Goal: Feedback & Contribution: Submit feedback/report problem

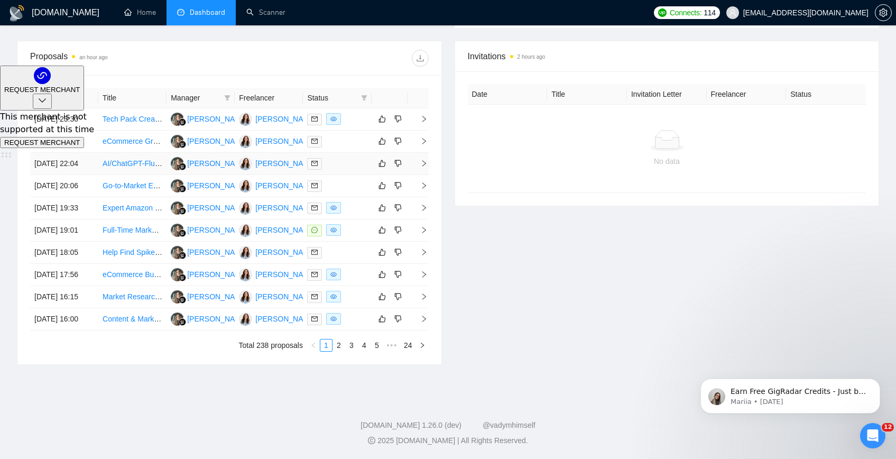
scroll to position [459, 0]
click at [337, 351] on link "2" at bounding box center [339, 345] width 12 height 12
click at [355, 351] on link "3" at bounding box center [352, 345] width 12 height 12
click at [366, 351] on link "4" at bounding box center [364, 345] width 12 height 12
click at [377, 351] on link "6" at bounding box center [377, 345] width 12 height 12
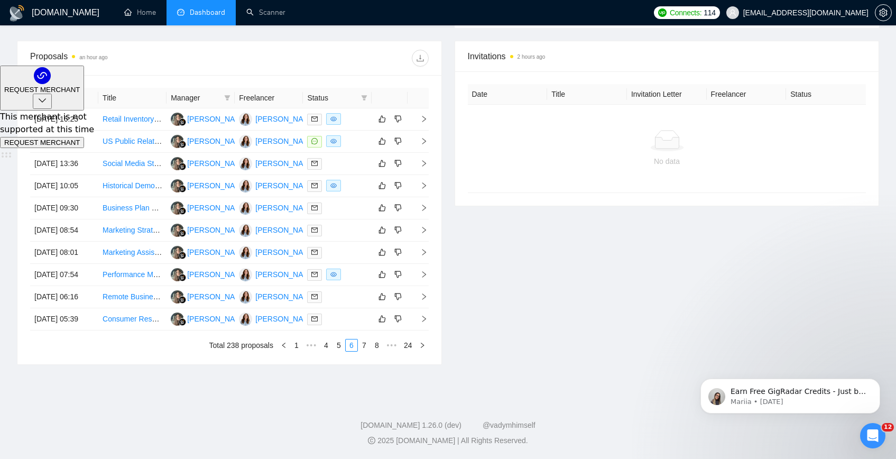
click at [557, 311] on div "Invitations 2 hours ago Date Title Invitation Letter Freelancer Status No data" at bounding box center [667, 203] width 438 height 324
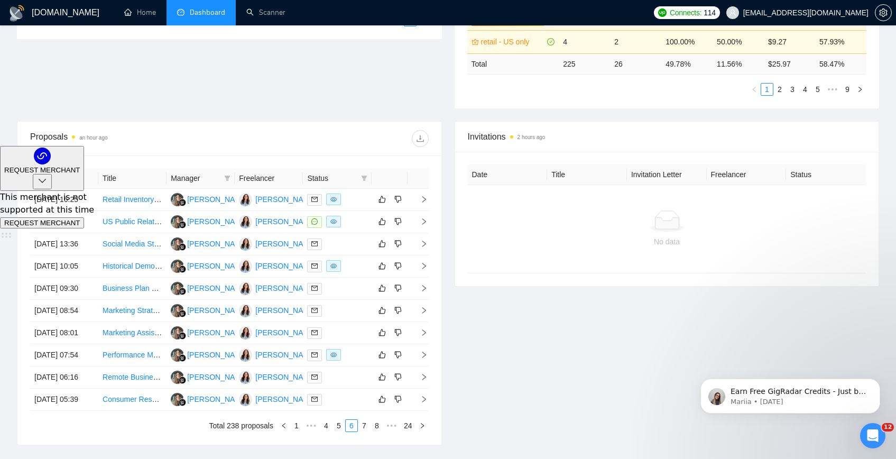
scroll to position [317, 0]
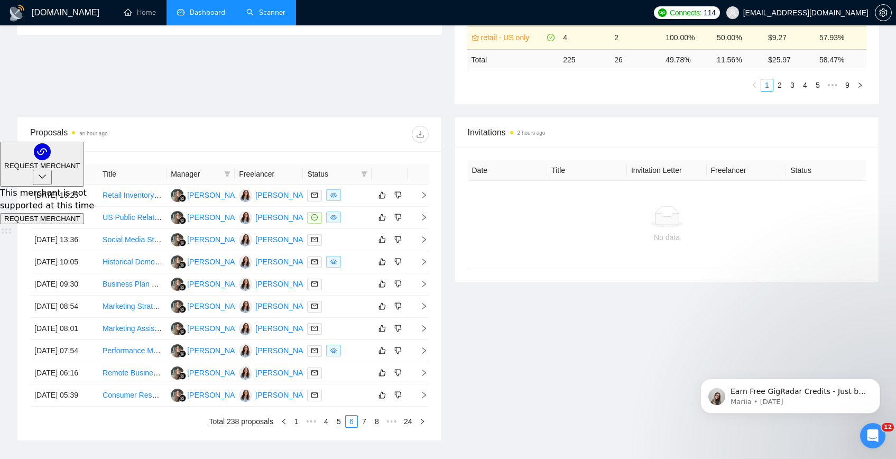
click at [255, 16] on link "Scanner" at bounding box center [265, 12] width 39 height 9
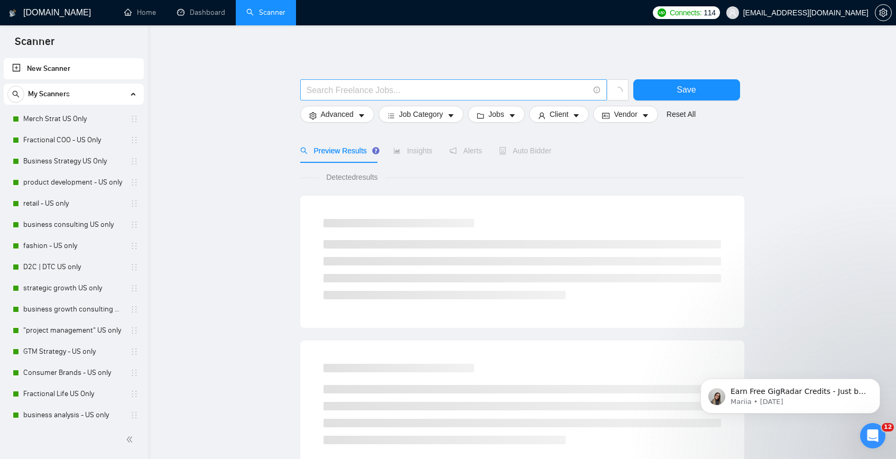
click at [328, 91] on input "text" at bounding box center [448, 90] width 282 height 13
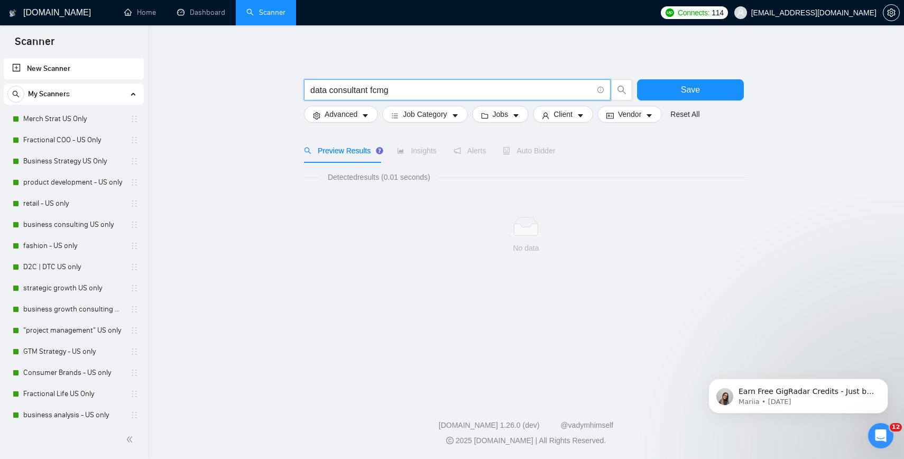
click at [372, 95] on input "data consultant fcmg" at bounding box center [451, 90] width 282 height 13
paste input "Data Consultant for FMCG, Consumer Goods, Retail Industry"
type input "Data Consultant for FMCG, Consumer Goods, Retail Industry"
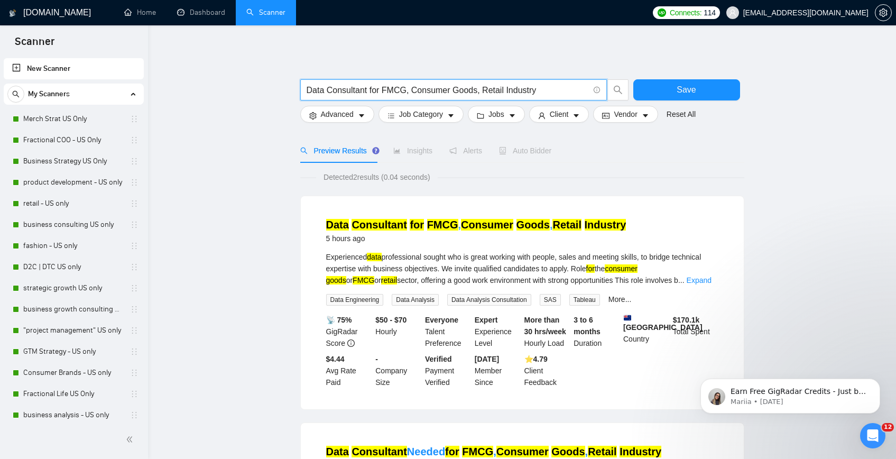
click at [443, 221] on mark "FMCG" at bounding box center [442, 225] width 31 height 12
click at [283, 197] on main "Data Consultant for FMCG, Consumer Goods, Retail Industry Save Advanced Job Cat…" at bounding box center [522, 353] width 714 height 623
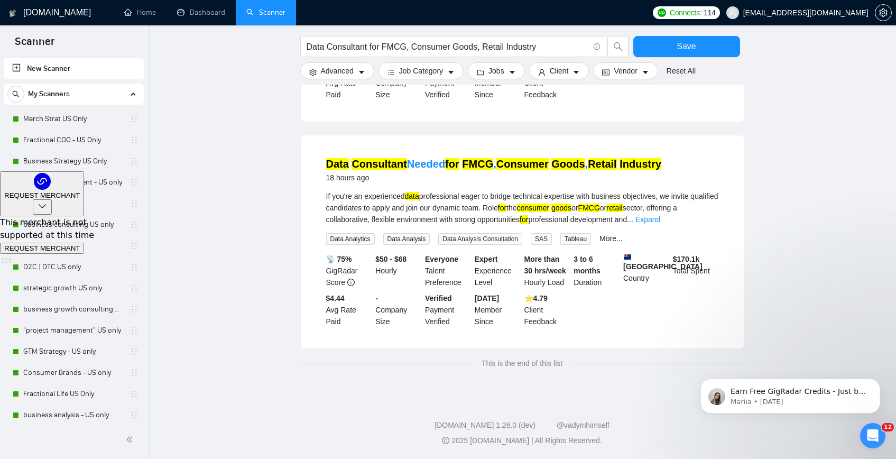
scroll to position [296, 0]
click at [200, 17] on link "Dashboard" at bounding box center [201, 12] width 48 height 9
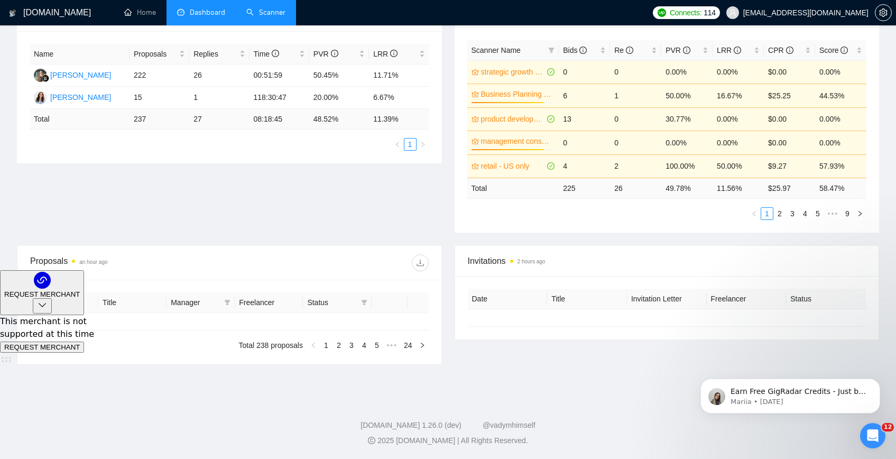
type input "[DATE]"
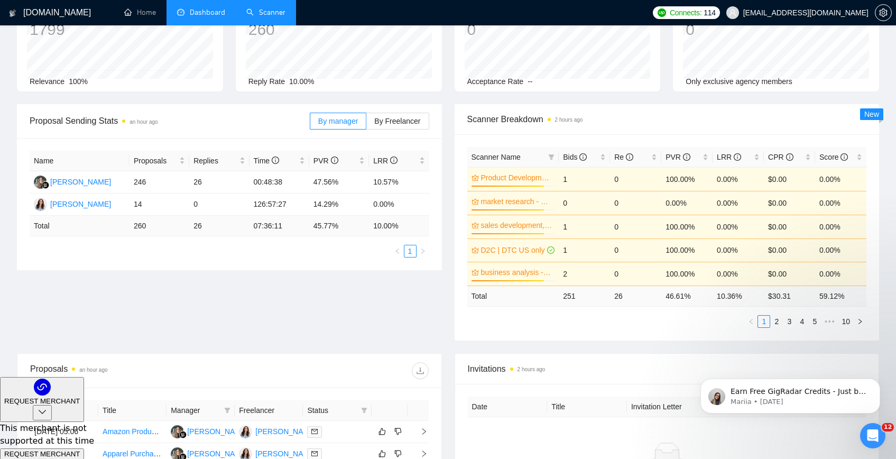
scroll to position [62, 0]
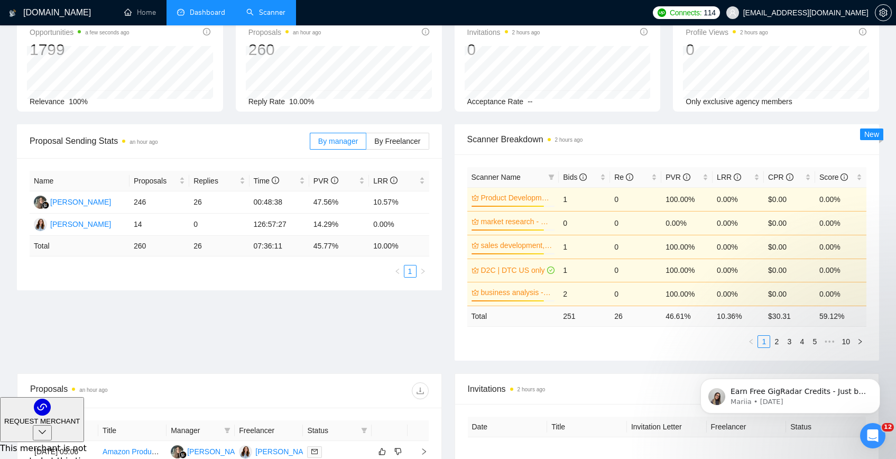
click at [265, 11] on link "Scanner" at bounding box center [265, 12] width 39 height 9
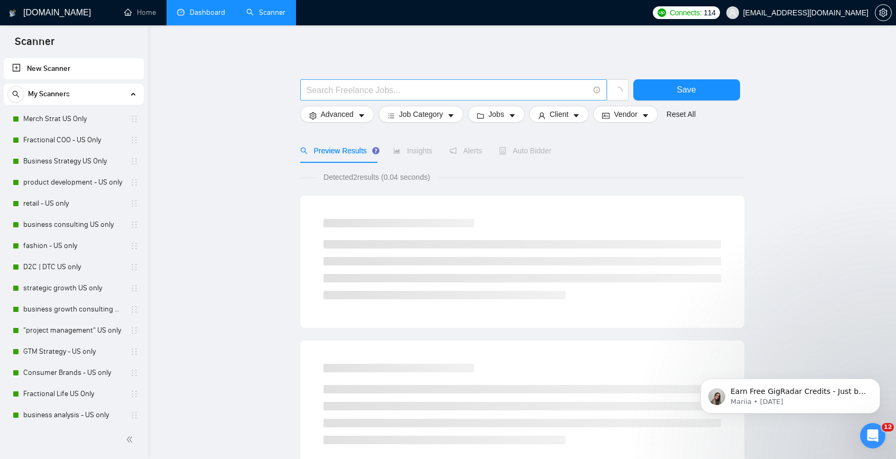
click at [348, 91] on input "text" at bounding box center [448, 90] width 282 height 13
paste input "Data Consultant for FMCG, Consumer Goods, Retail Industry"
type input "Data Consultant for FMCG, Consumer Goods, Retail Industry"
click at [67, 209] on link "retail - US only" at bounding box center [73, 203] width 100 height 21
click at [342, 85] on input "Data Consultant for FMCG, Consumer Goods, Retail Industry" at bounding box center [448, 90] width 282 height 13
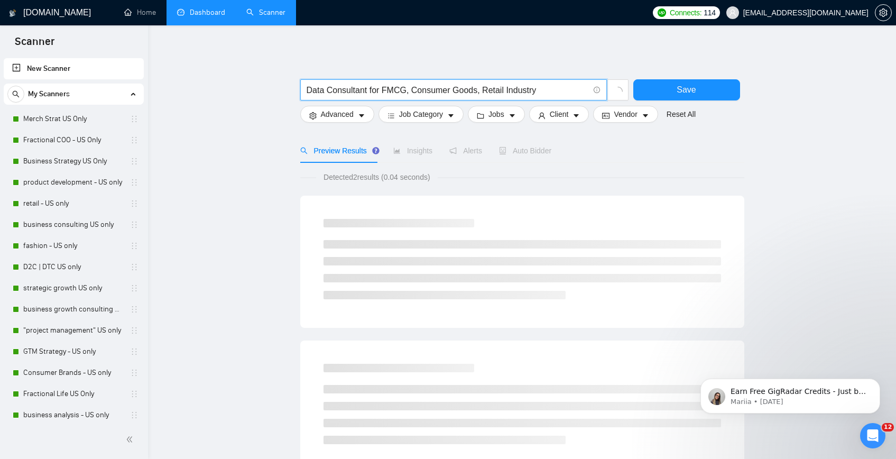
click at [342, 85] on input "Data Consultant for FMCG, Consumer Goods, Retail Industry" at bounding box center [448, 90] width 282 height 13
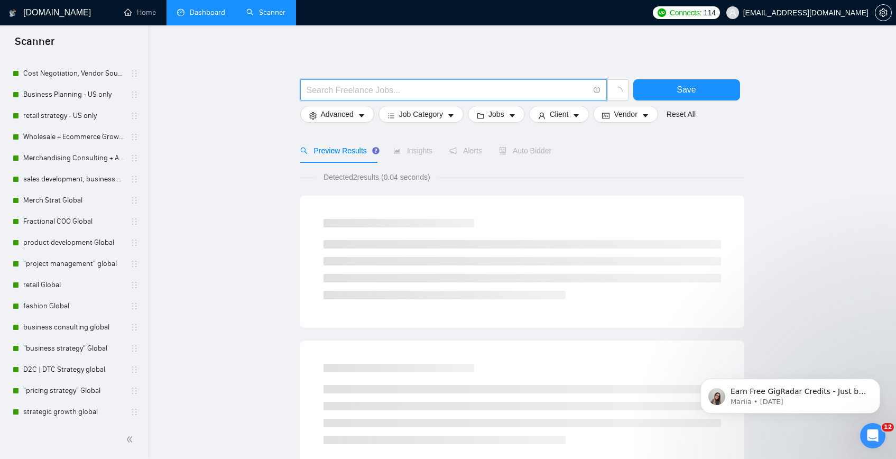
scroll to position [592, 0]
click at [52, 285] on link "retail Global" at bounding box center [73, 287] width 100 height 21
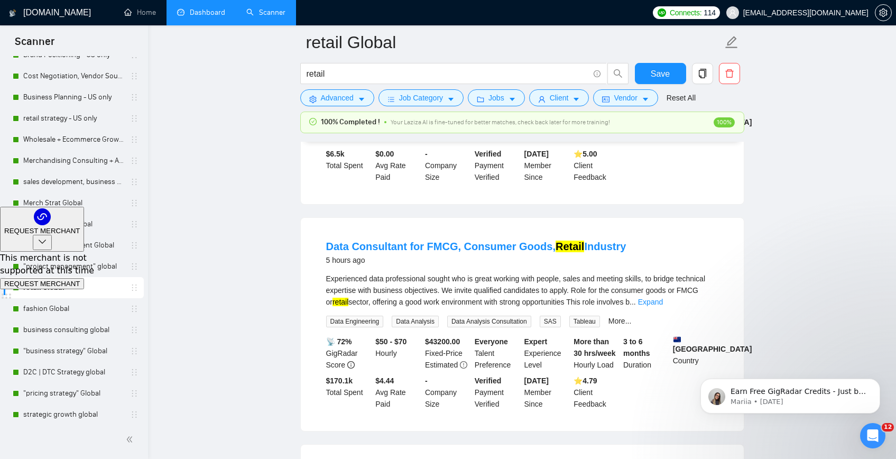
scroll to position [254, 0]
click at [663, 300] on link "Expand" at bounding box center [650, 300] width 25 height 8
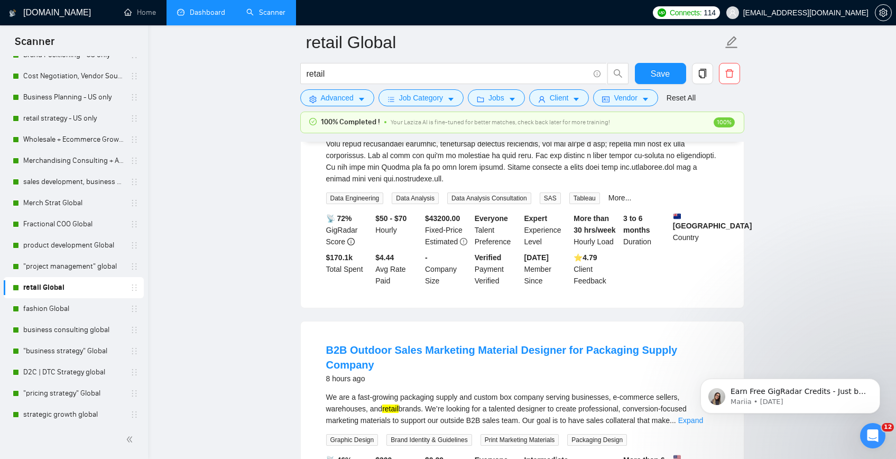
scroll to position [740, 0]
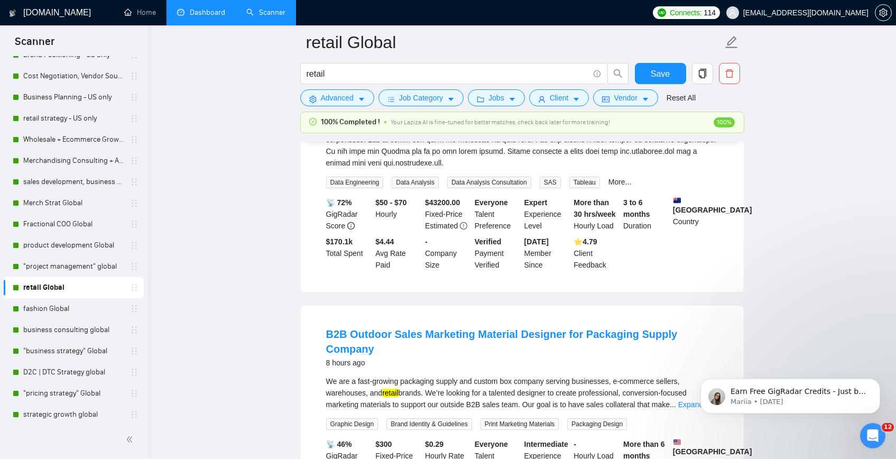
click at [197, 17] on link "Dashboard" at bounding box center [201, 12] width 48 height 9
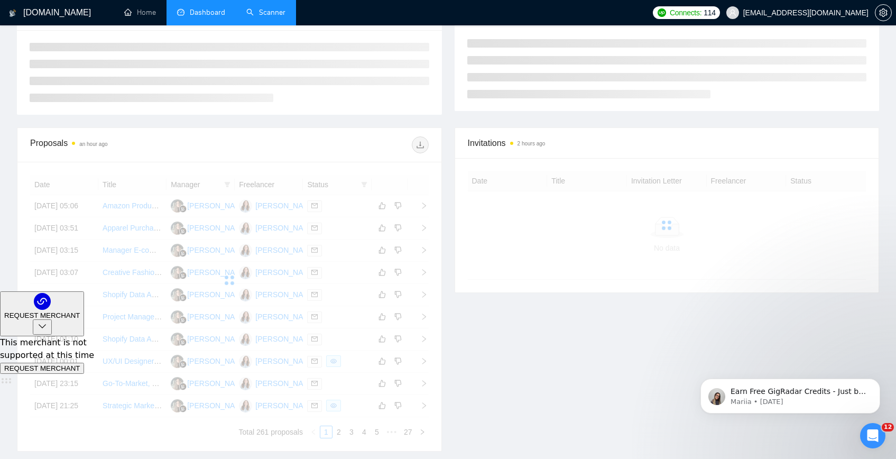
scroll to position [190, 0]
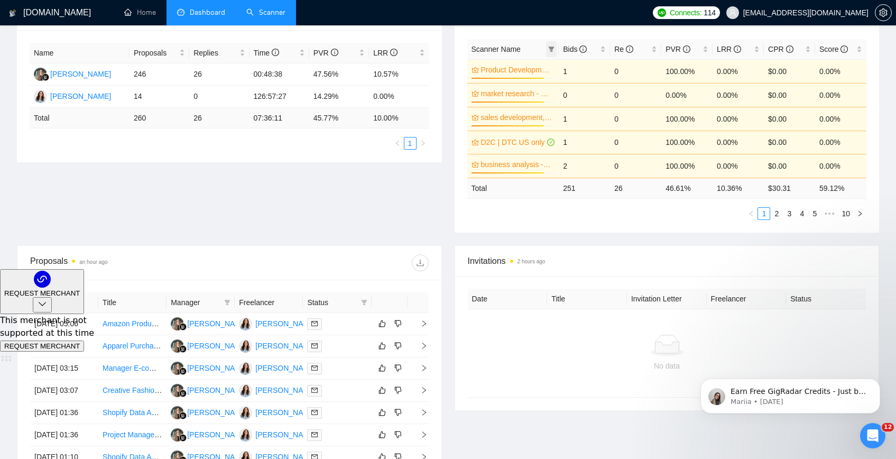
click at [548, 49] on icon "filter" at bounding box center [551, 49] width 6 height 6
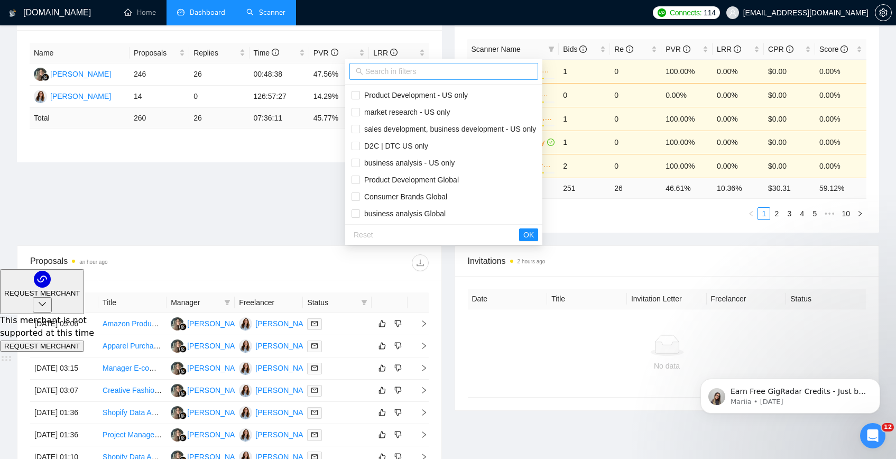
click at [435, 79] on span at bounding box center [443, 71] width 189 height 17
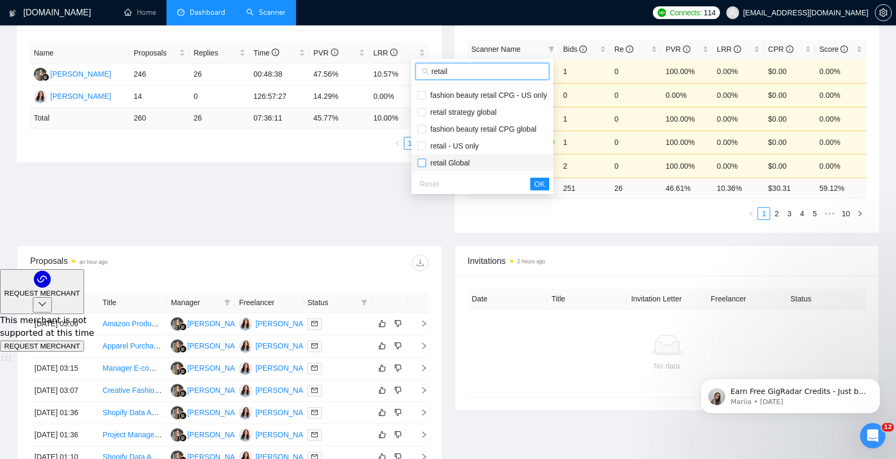
type input "retail"
click at [424, 163] on input "checkbox" at bounding box center [422, 163] width 8 height 8
checkbox input "true"
click at [541, 187] on span "OK" at bounding box center [539, 184] width 11 height 12
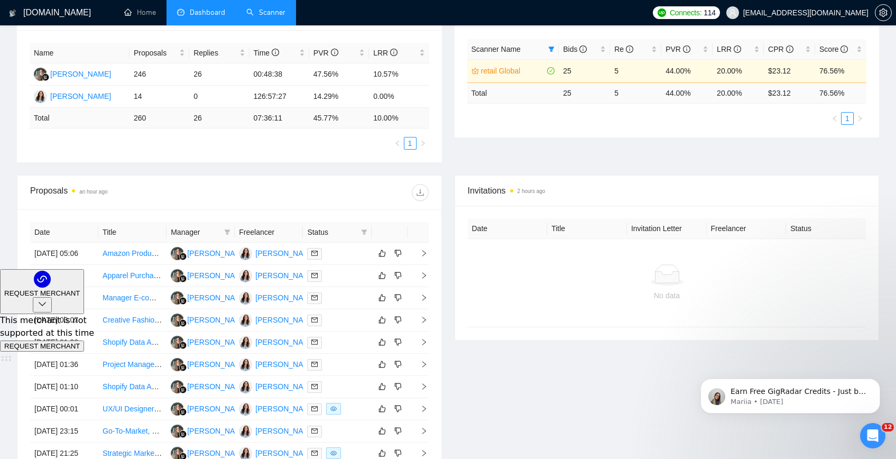
click at [517, 73] on link "retail Global" at bounding box center [513, 71] width 64 height 12
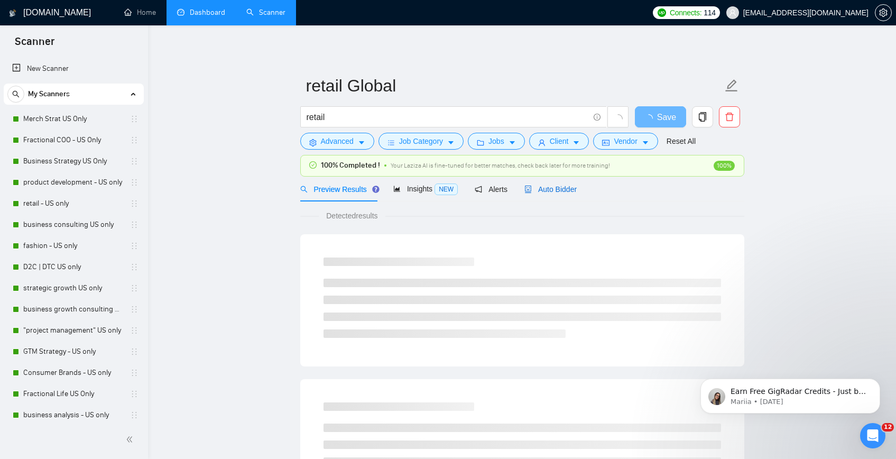
drag, startPoint x: 542, startPoint y: 189, endPoint x: 903, endPoint y: 62, distance: 382.8
click at [542, 189] on span "Auto Bidder" at bounding box center [550, 189] width 52 height 8
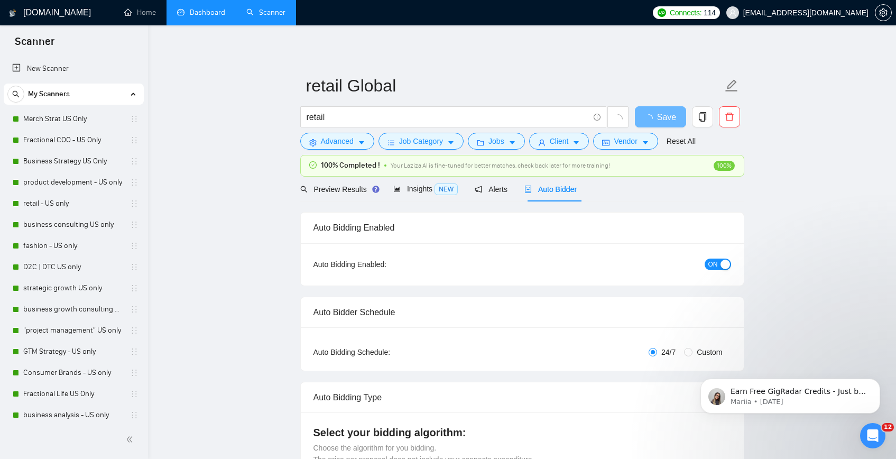
checkbox input "true"
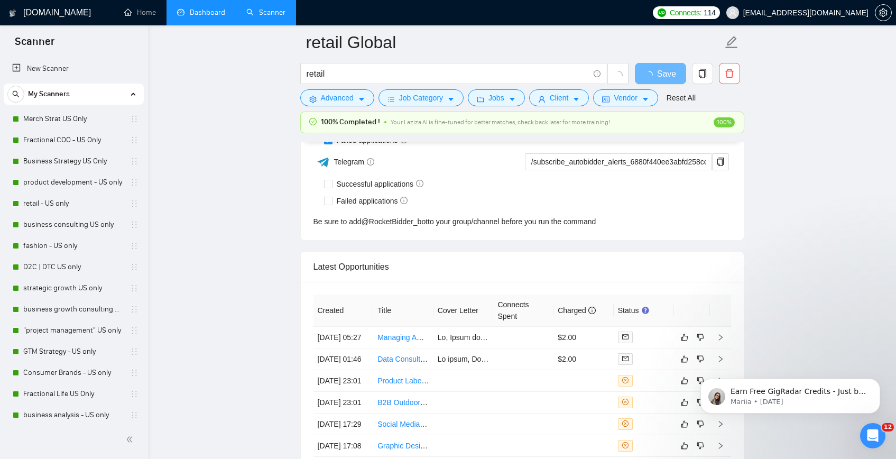
scroll to position [2593, 0]
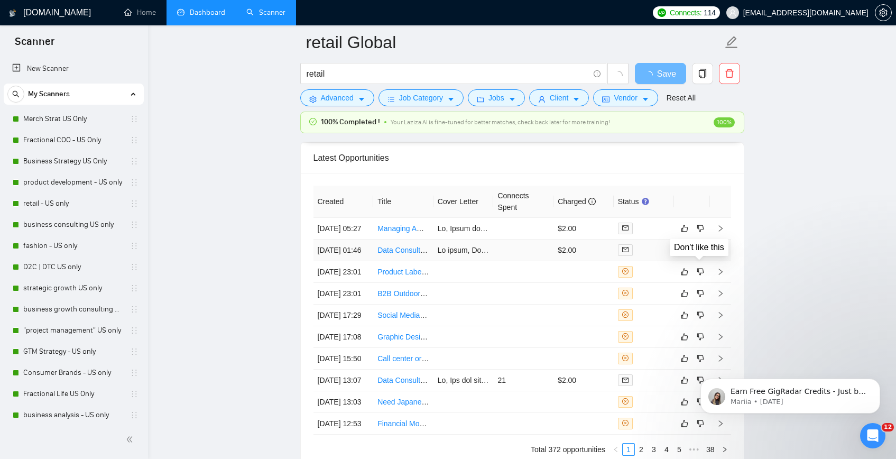
click at [700, 253] on icon "dislike" at bounding box center [700, 249] width 7 height 7
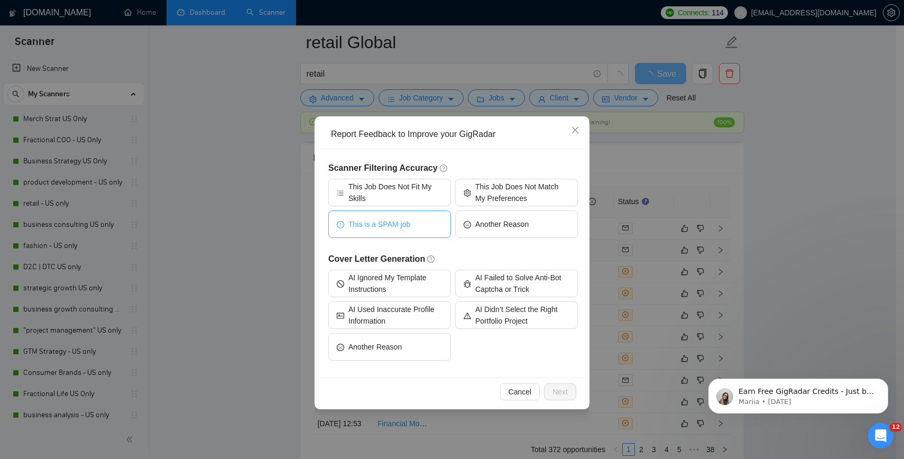
click at [409, 230] on button "This is a SPAM job" at bounding box center [389, 223] width 123 height 27
click at [413, 348] on button "Another Reason" at bounding box center [389, 346] width 123 height 27
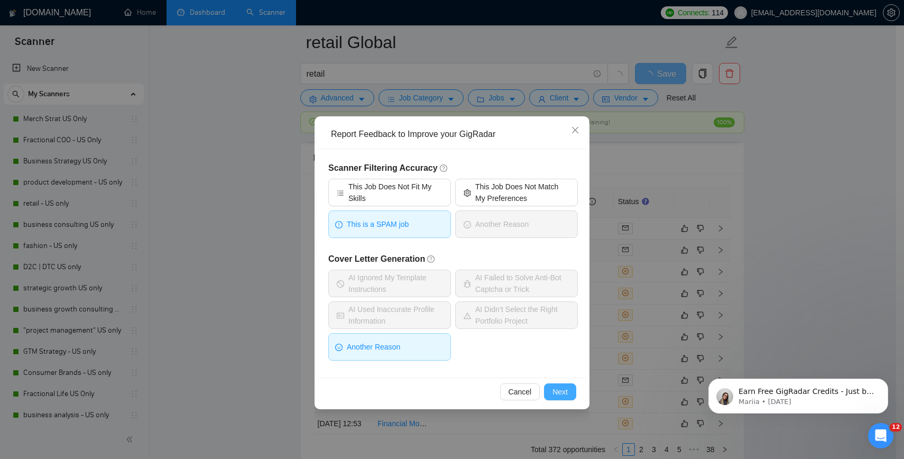
click at [553, 385] on button "Next" at bounding box center [560, 391] width 32 height 17
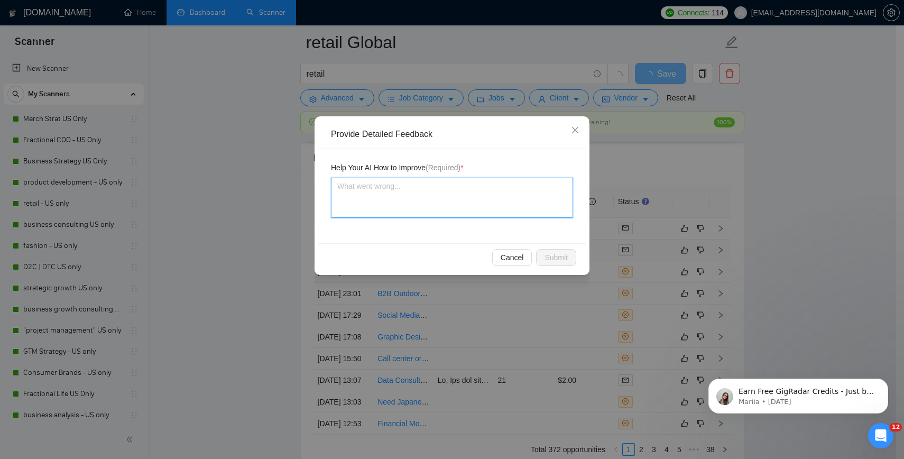
click at [436, 202] on textarea at bounding box center [452, 198] width 242 height 40
type textarea "T"
type textarea "Th"
type textarea "Thi"
type textarea "This"
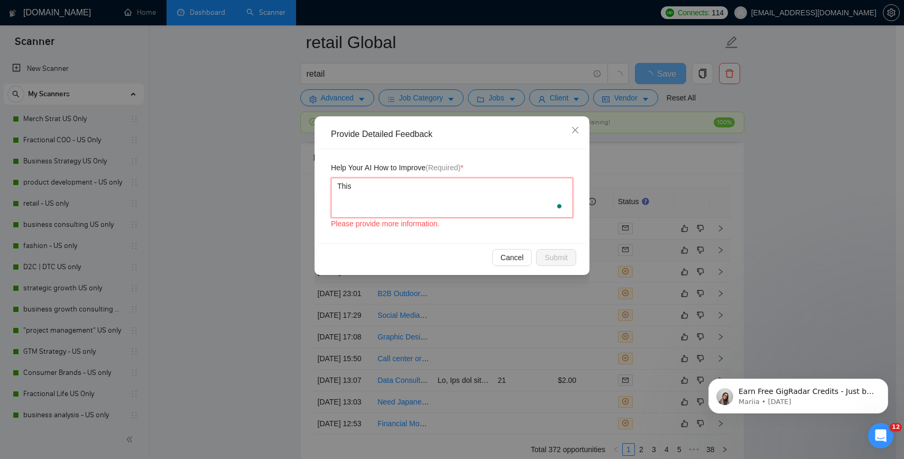
type textarea "This"
type textarea "This hi"
type textarea "This hir"
type textarea "This hiri"
type textarea "This hirig"
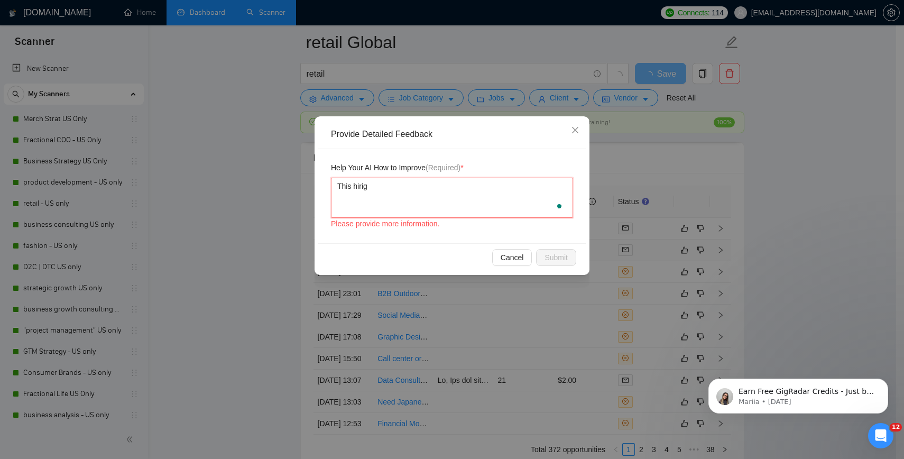
type textarea "This hirign"
type textarea "This hirig"
type textarea "This hiri"
type textarea "This hirin"
type textarea "This hiring"
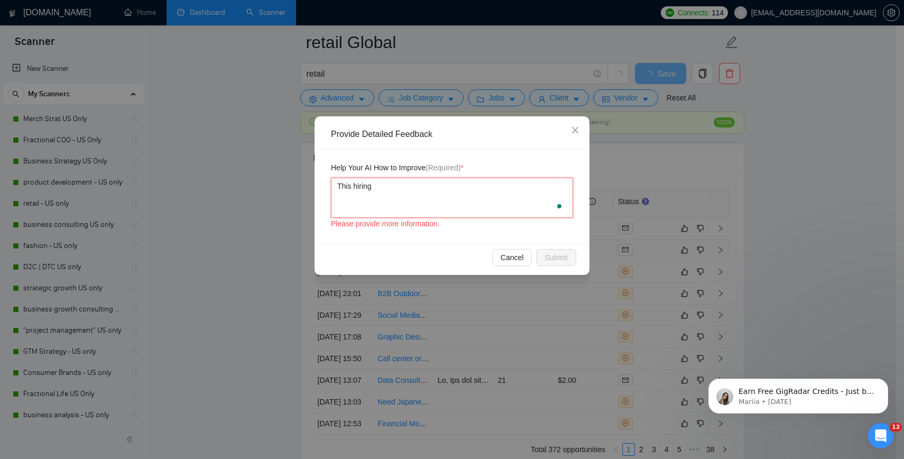
type textarea "This hiring"
type textarea "This hiring m"
type textarea "This hiring ma"
type textarea "This hiring man"
type textarea "This hiring manag"
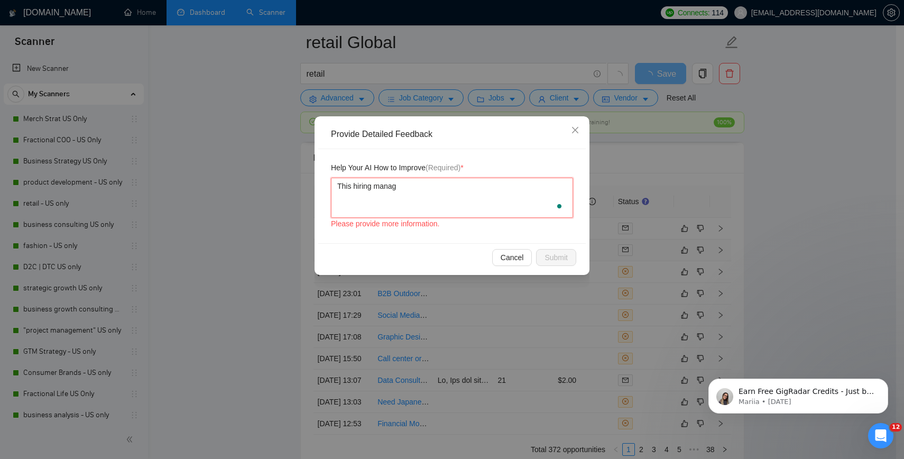
type textarea "This hiring manage"
type textarea "This hiring manager"
type textarea "This hiring manager i"
type textarea "This hiring manager is"
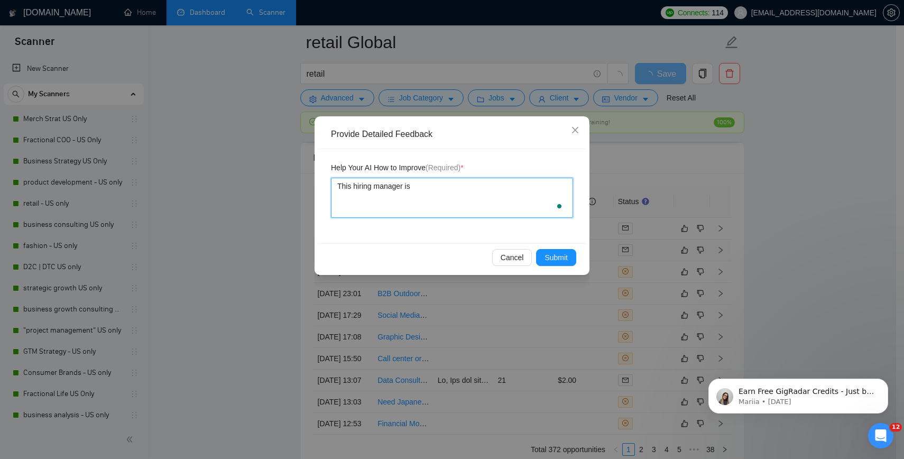
type textarea "This hiring manager is"
type textarea "This hiring manager is a"
type textarea "This hiring manager is an"
type textarea "This hiring manager is an a"
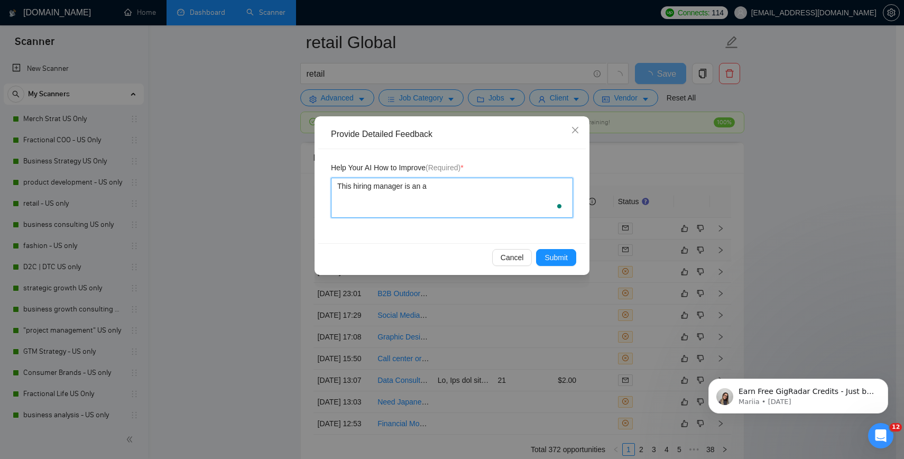
type textarea "This hiring manager is an ad"
type textarea "This hiring manager is an a"
type textarea "This hiring manager is an"
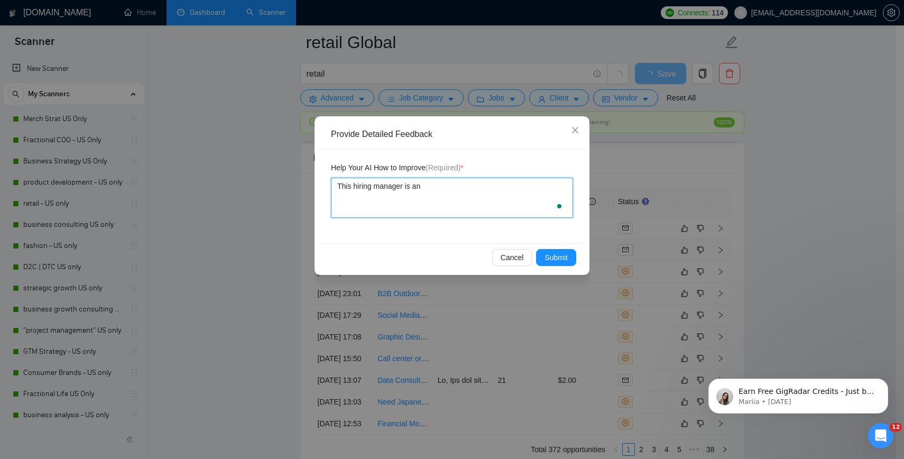
type textarea "This hiring manager is an f"
type textarea "This hiring manager is an fr"
type textarea "This hiring manager is an fre"
type textarea "This hiring manager is an free"
type textarea "This hiring manager is an [PERSON_NAME]"
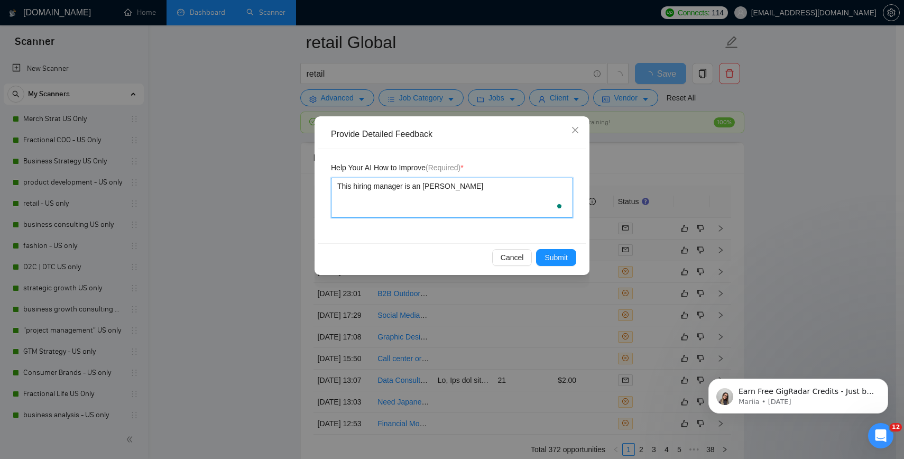
type textarea "This hiring manager is an freela"
type textarea "This hiring manager is an freelan"
type textarea "This hiring manager is an freelanc"
type textarea "This hiring manager is an freelance"
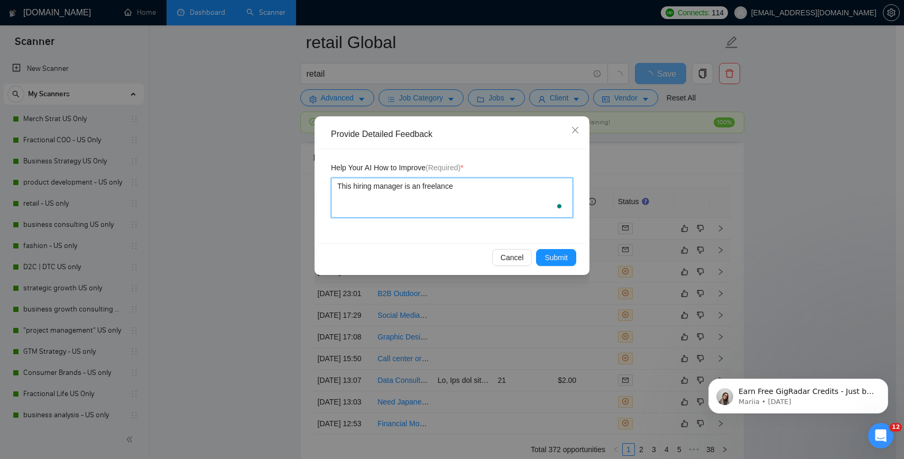
type textarea "This hiring manager is an freelance r"
type textarea "This hiring manager is an freelance ro"
type textarea "This hiring manager is an freelance rou"
type textarea "This hiring manager is an freelance roun"
type textarea "This hiring manager is an freelance round"
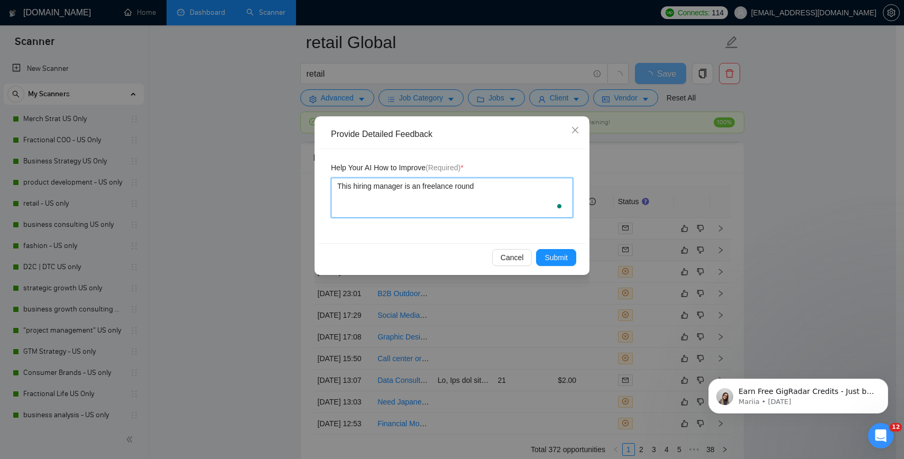
type textarea "This hiring manager is an freelance roundu"
type textarea "This hiring manager is an freelance roundup"
type textarea "This hiring manager is an freelance roundup c"
type textarea "This hiring manager is an freelance roundup co"
type textarea "This hiring manager is an freelance roundup com"
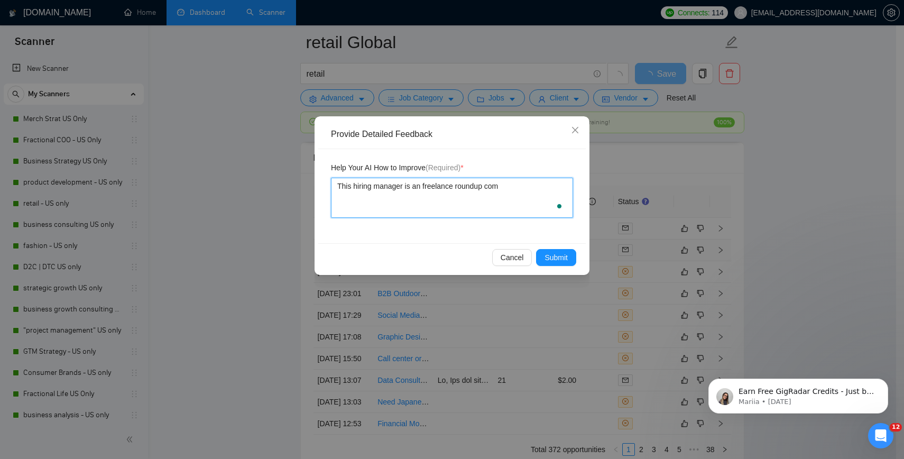
type textarea "This hiring manager is an freelance roundup comp"
type textarea "This hiring manager is an freelance roundup compa"
type textarea "This hiring manager is an freelance roundup compan"
type textarea "This hiring manager is an freelance roundup company"
type textarea "This hiring manager is an freelance roundup company,"
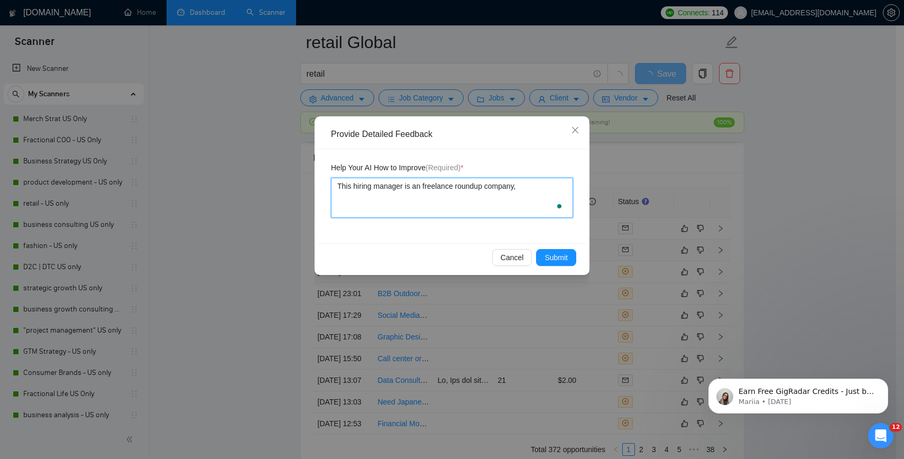
type textarea "This hiring manager is an freelance roundup company,"
type textarea "This hiring manager is an freelance roundup company, f"
type textarea "This hiring manager is an freelance roundup company, fi"
type textarea "This hiring manager is an freelance roundup company, f"
type textarea "This hiring manager is an freelance roundup company,"
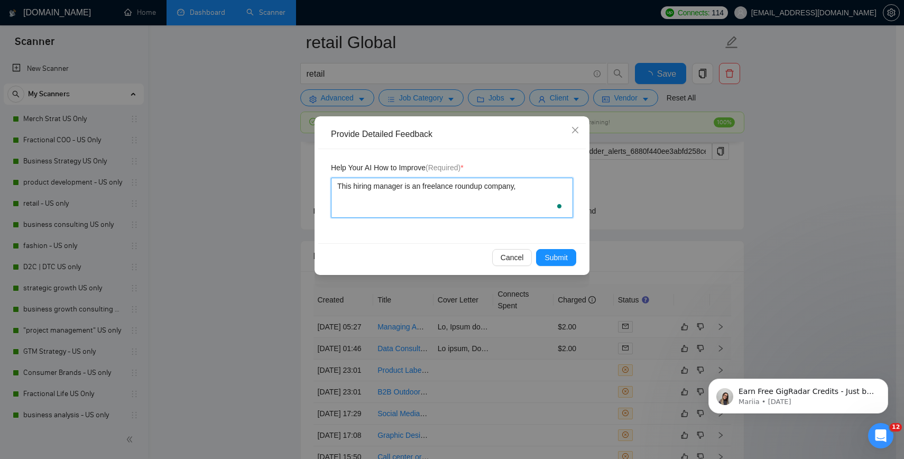
type textarea "This hiring manager is an freelance roundup company, h"
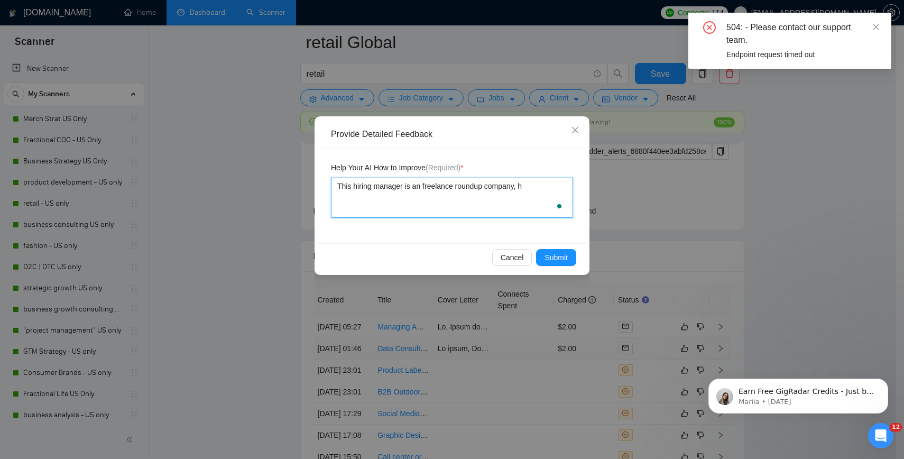
type textarea "This hiring manager is an freelance roundup company, hi"
type textarea "This hiring manager is an freelance roundup company, hir"
type textarea "This hiring manager is an freelance roundup company, hiri"
type textarea "This hiring manager is an freelance roundup company, hirin"
type textarea "This hiring manager is an freelance roundup company, hiring"
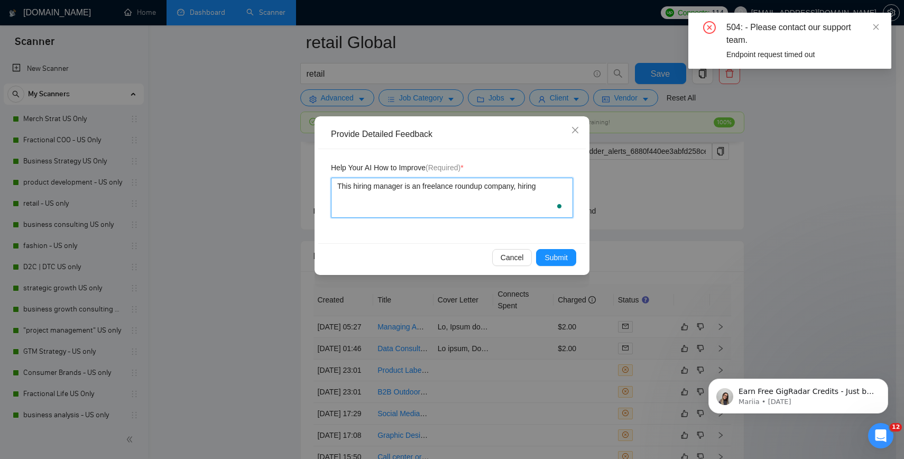
type textarea "This hiring manager is an freelance roundup company, hiring f"
type textarea "This hiring manager is an freelance roundup company, hiring fo"
type textarea "This hiring manager is an freelance roundup company, hiring fol"
type textarea "This hiring manager is an freelance roundup company, hiring folk"
type textarea "This hiring manager is an freelance roundup company, hiring folks"
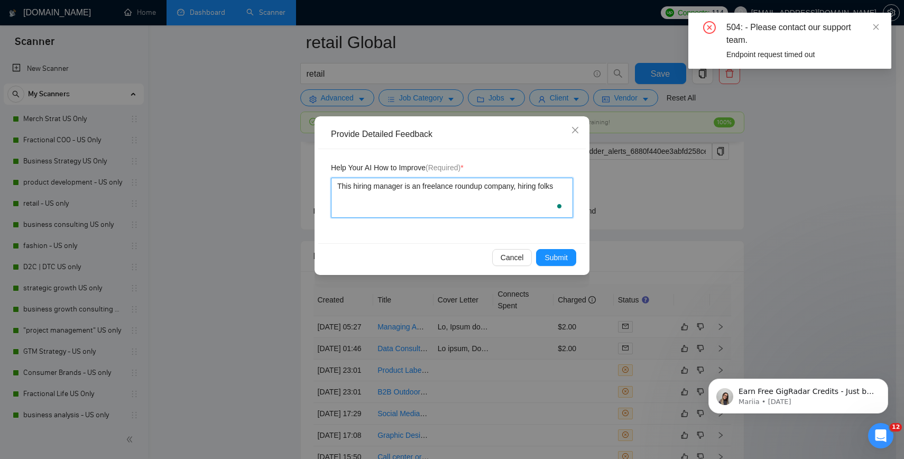
type textarea "This hiring manager is an freelance roundup company, hiring folks f"
type textarea "This hiring manager is an freelance roundup company, hiring folks fo"
type textarea "This hiring manager is an freelance roundup company, hiring folks for"
type textarea "This hiring manager is an freelance roundup company, hiring folks for l"
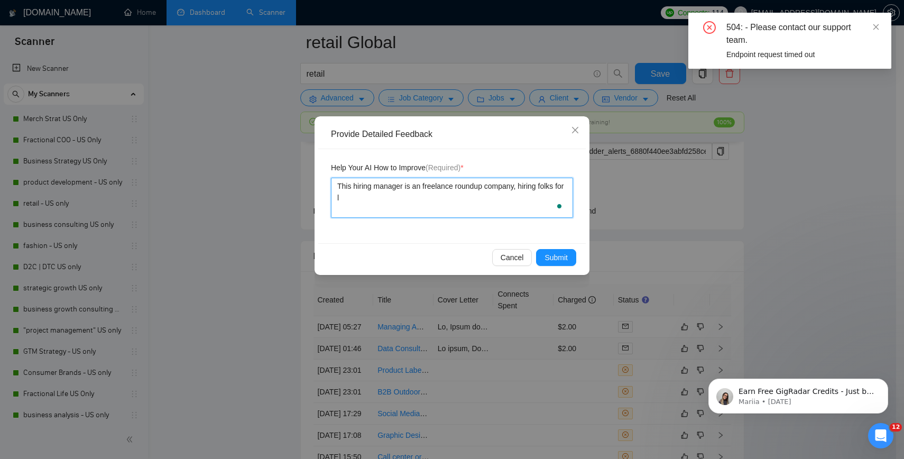
type textarea "This hiring manager is an freelance roundup company, hiring folks for"
type textarea "This hiring manager is an freelance roundup company, hiring folks for n"
type textarea "This hiring manager is an freelance roundup company, hiring folks for no"
type textarea "This hiring manager is an freelance roundup company, hiring folks for no m"
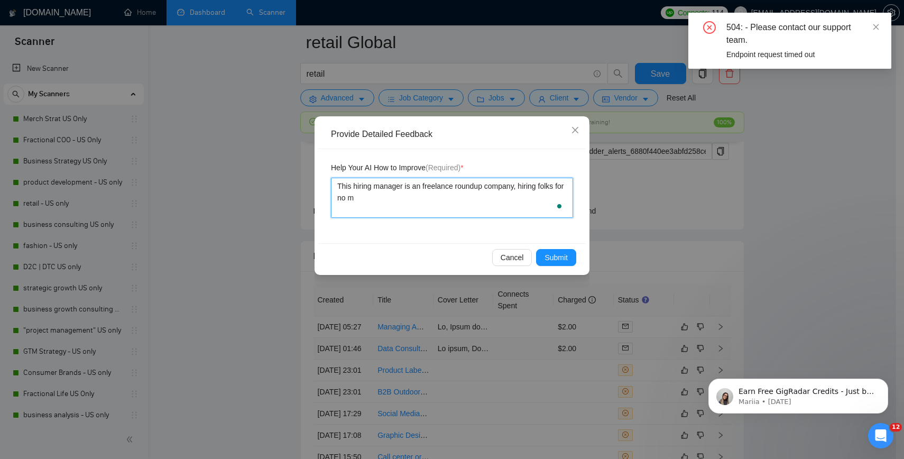
type textarea "This hiring manager is an freelance roundup company, hiring folks for no mo"
type textarea "This hiring manager is an freelance roundup company, hiring folks for no mon"
type textarea "This hiring manager is an freelance roundup company, hiring folks for no mone"
type textarea "This hiring manager is an freelance roundup company, hiring folks for no money"
type textarea "This hiring manager is an freelance roundup company, hiring folks for no money."
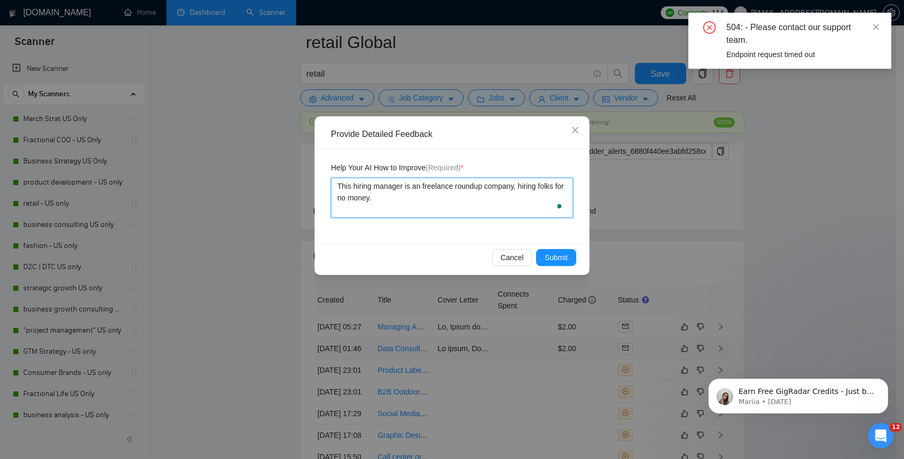
type textarea "This hiring manager is an freelance roundup company, hiring folks for no money."
type textarea "This hiring manager is an freelance roundup company, hiring folks for no money.…"
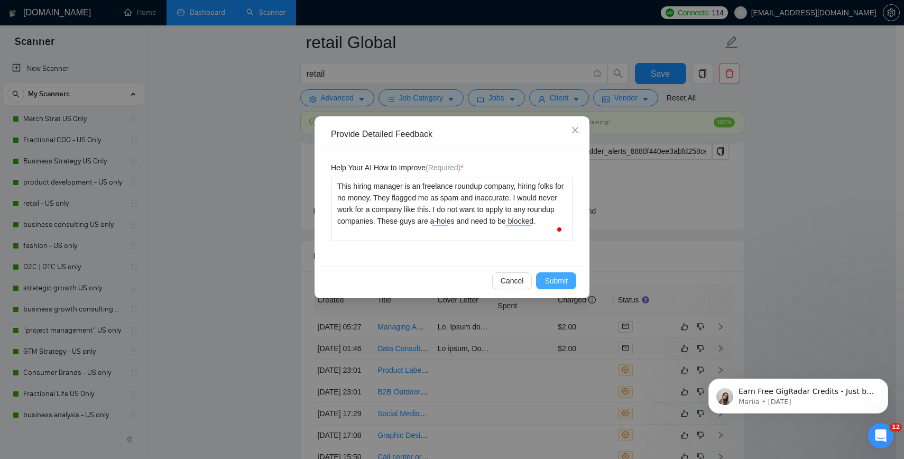
click at [561, 280] on span "Submit" at bounding box center [555, 281] width 23 height 12
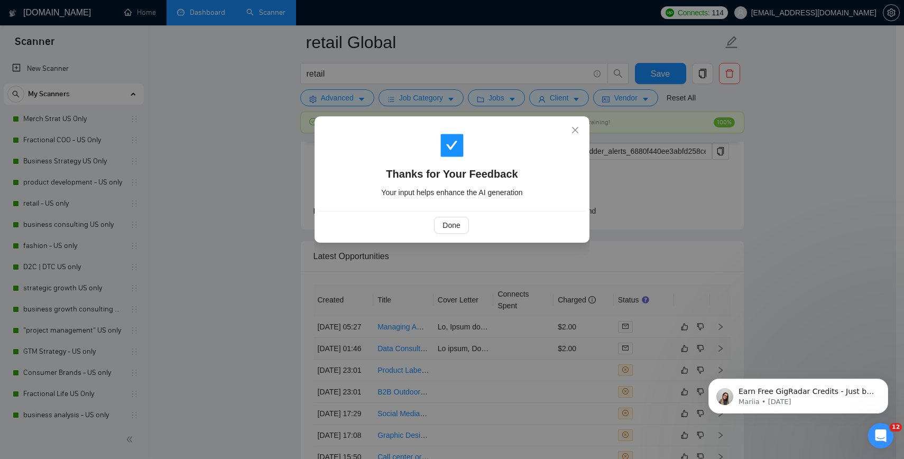
click at [628, 368] on div "Thanks for Your Feedback Your input helps enhance the AI generation Done" at bounding box center [452, 229] width 904 height 459
